Goal: Task Accomplishment & Management: Manage account settings

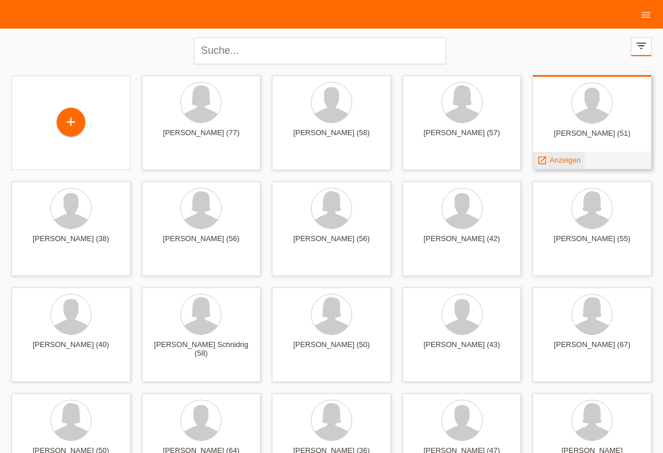
click at [562, 159] on span "Anzeigen" at bounding box center [565, 160] width 31 height 9
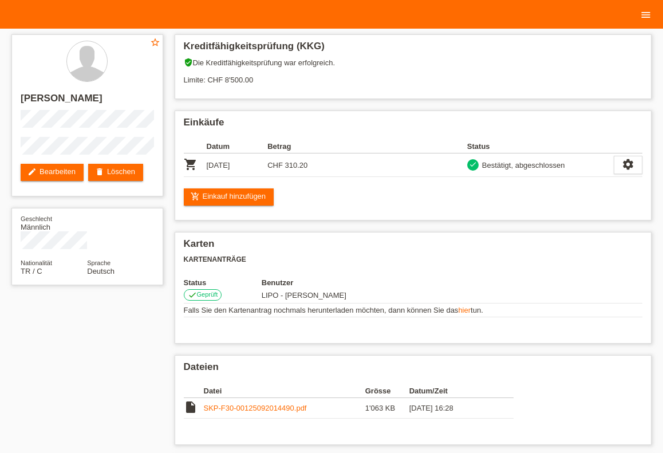
click at [646, 20] on icon "menu" at bounding box center [645, 14] width 11 height 11
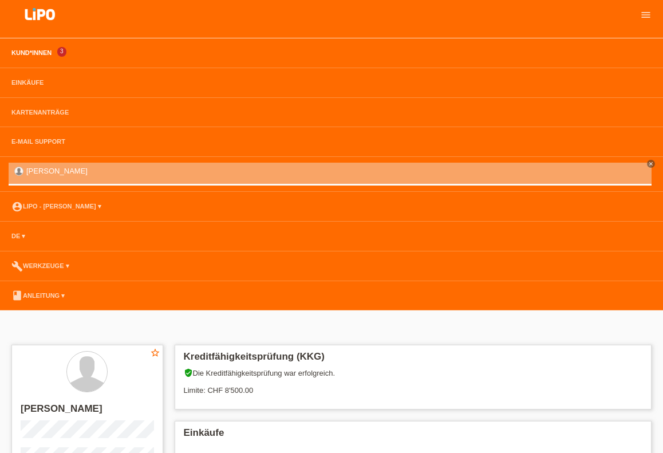
click at [23, 53] on link "Kund*innen" at bounding box center [32, 52] width 52 height 7
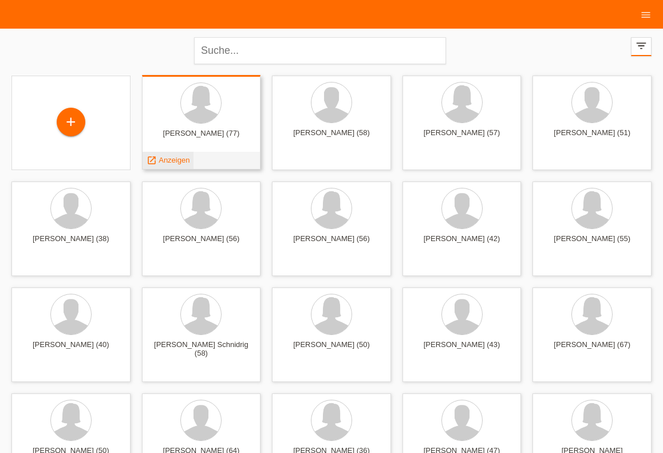
click at [178, 163] on span "Anzeigen" at bounding box center [174, 160] width 31 height 9
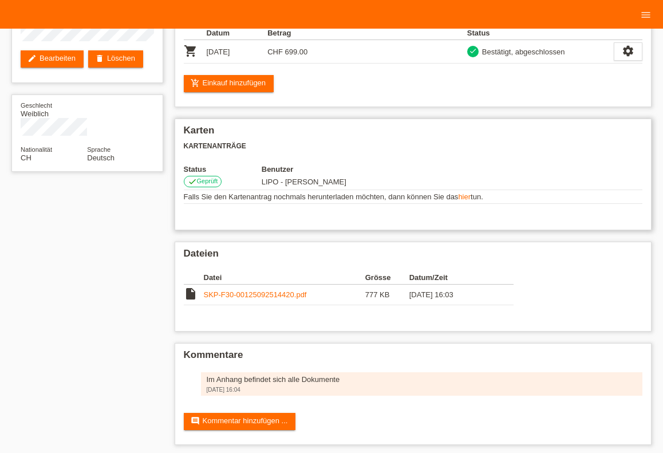
scroll to position [121, 0]
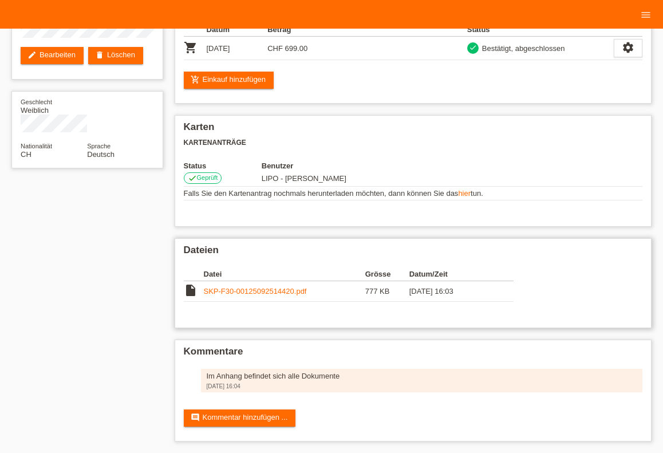
click at [252, 287] on link "SKP-F30-00125092514420.pdf" at bounding box center [255, 291] width 103 height 9
click at [257, 291] on link "SKP-F30-00125092514420.pdf" at bounding box center [255, 291] width 103 height 9
